Goal: Information Seeking & Learning: Learn about a topic

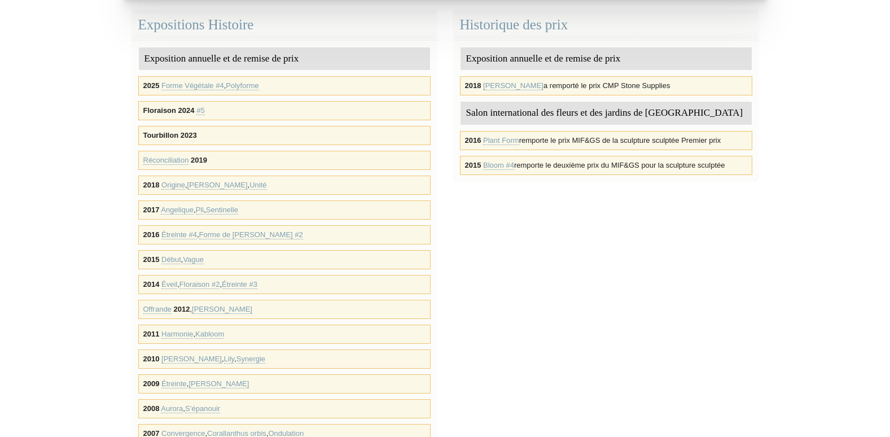
scroll to position [338, 0]
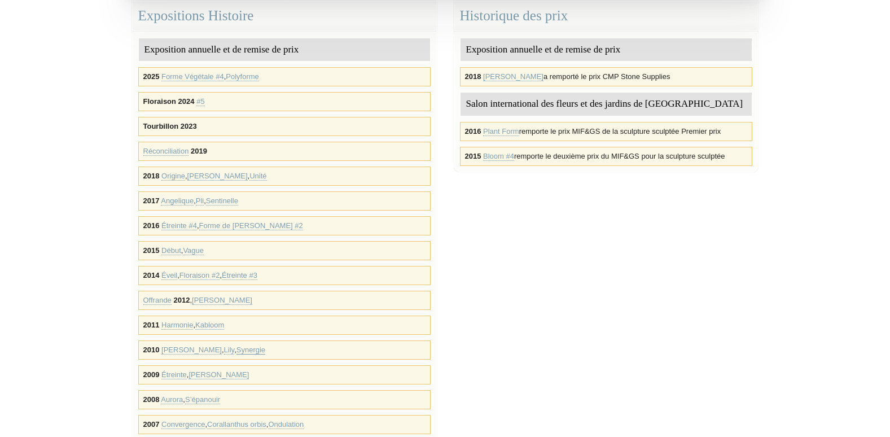
click at [236, 349] on link "Synergie" at bounding box center [250, 349] width 29 height 9
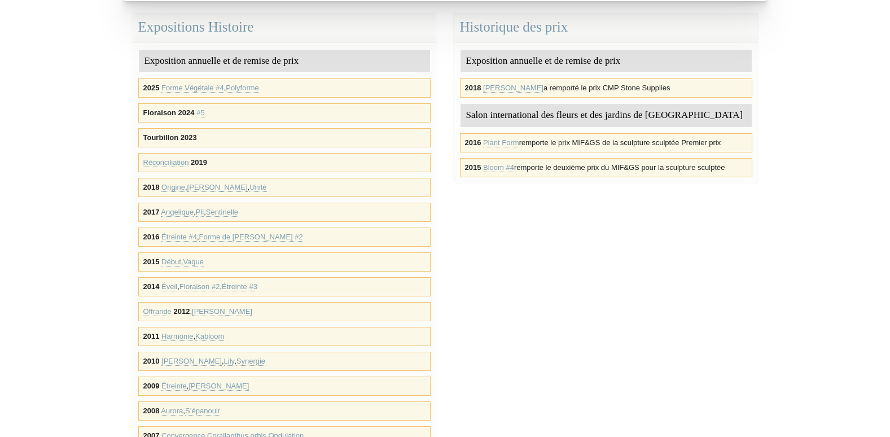
scroll to position [226, 0]
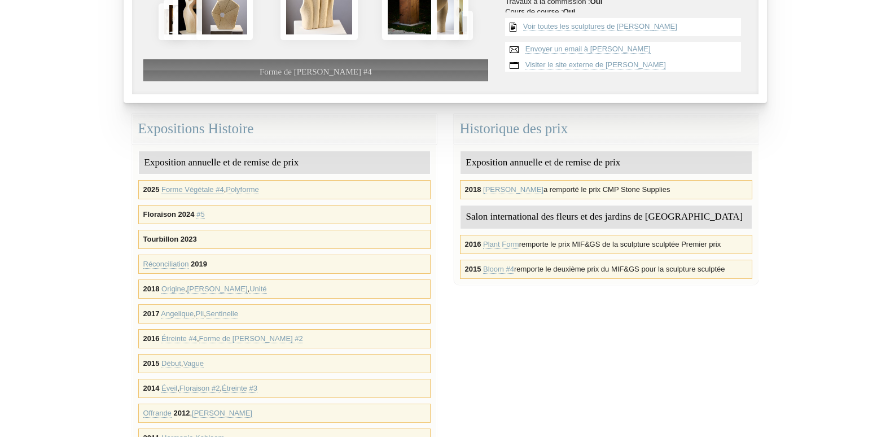
click at [196, 189] on link "Forme Végétale #4" at bounding box center [192, 189] width 63 height 9
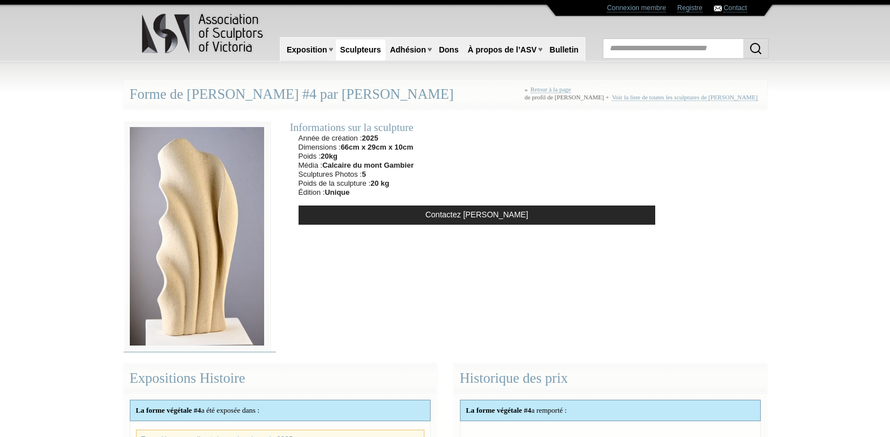
click at [188, 193] on img at bounding box center [197, 236] width 147 height 231
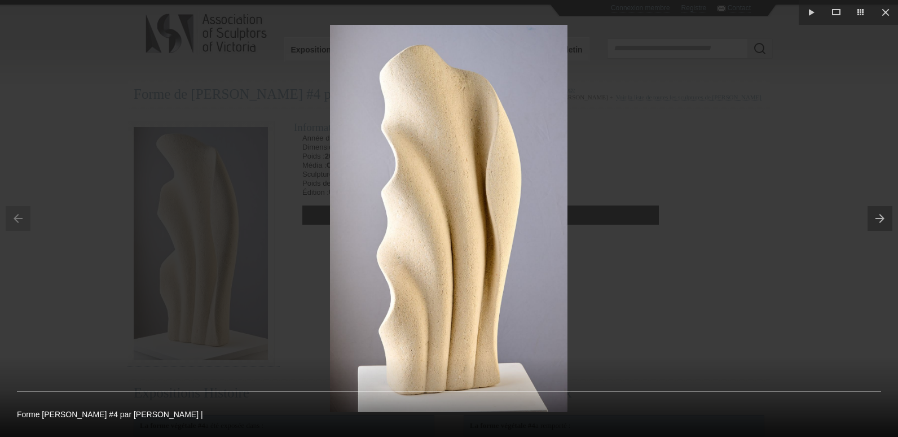
click at [877, 218] on button at bounding box center [883, 218] width 30 height 56
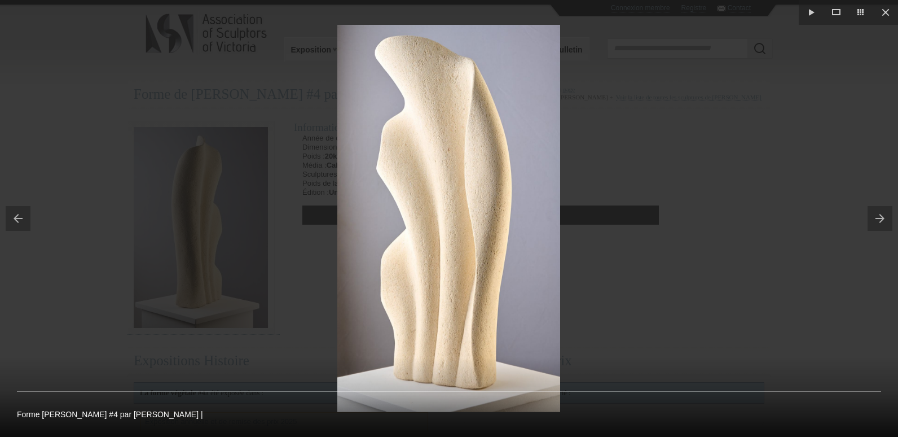
click at [877, 218] on button at bounding box center [883, 218] width 30 height 56
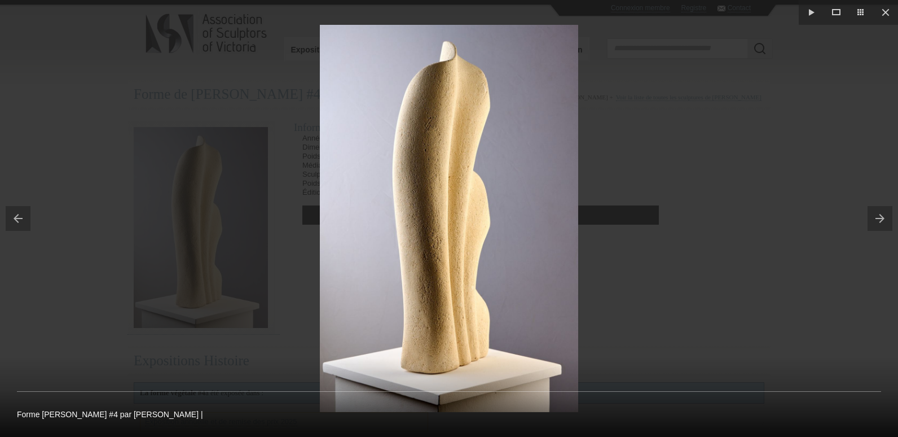
click at [877, 218] on button at bounding box center [883, 218] width 30 height 56
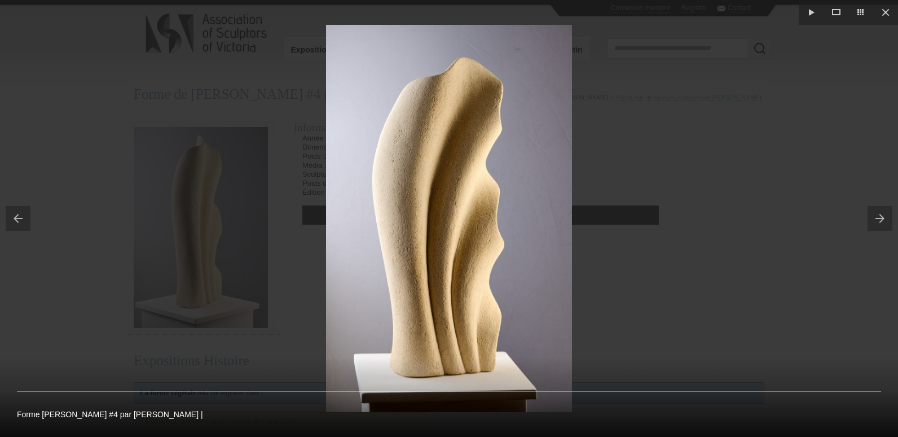
click at [877, 218] on button at bounding box center [883, 218] width 30 height 56
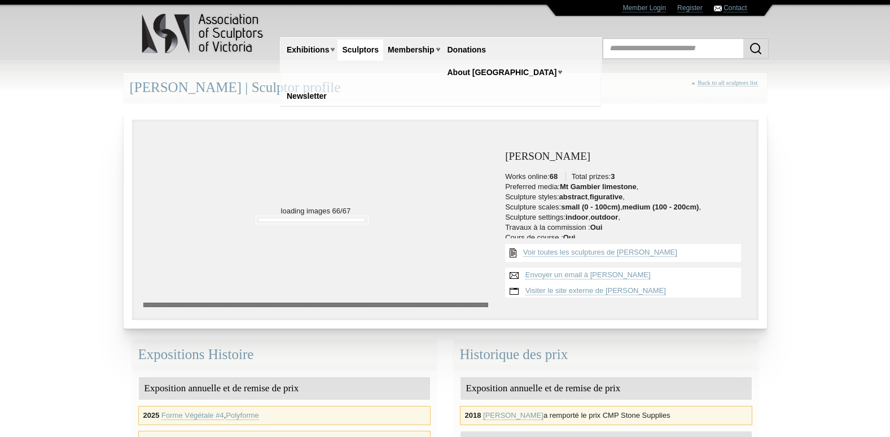
scroll to position [226, 0]
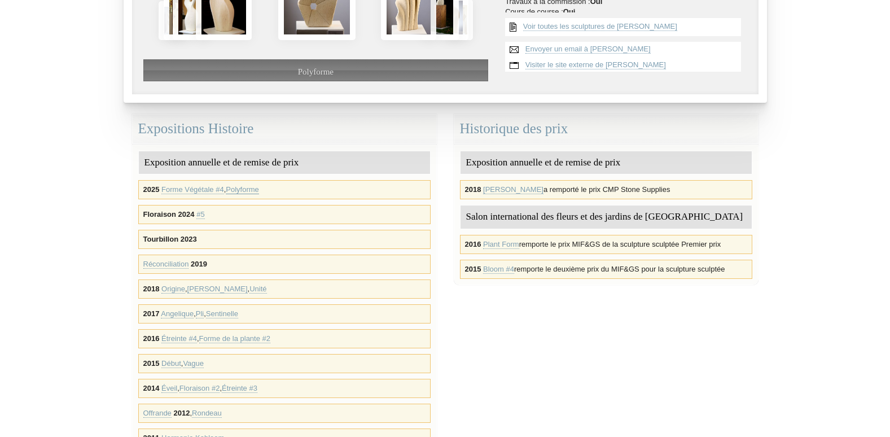
click at [248, 188] on link "Polyforme" at bounding box center [242, 189] width 33 height 9
